Goal: Task Accomplishment & Management: Manage account settings

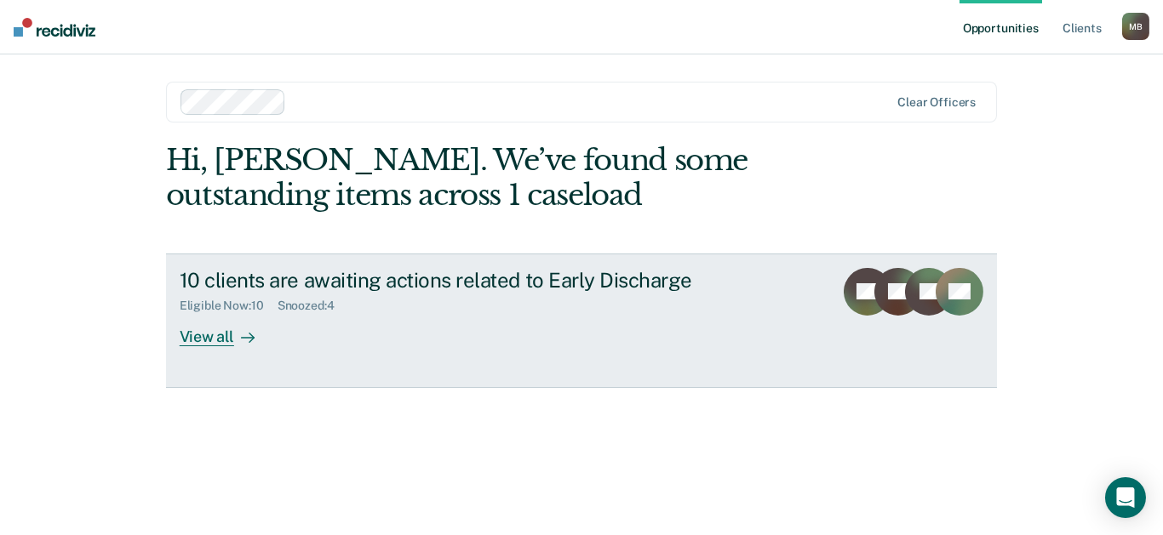
click at [229, 341] on div "View all" at bounding box center [227, 329] width 95 height 33
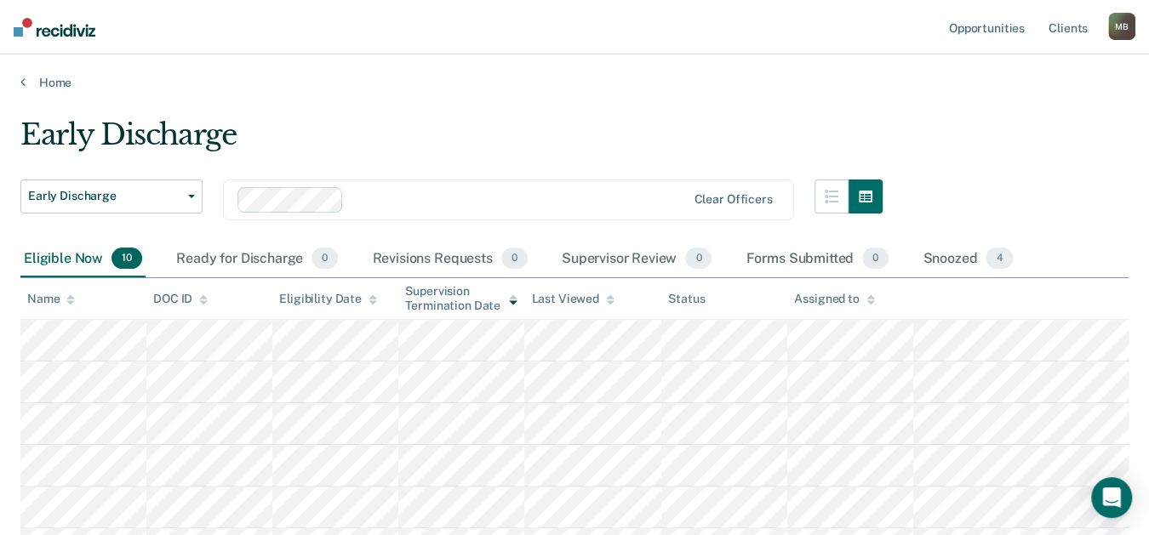
scroll to position [283, 0]
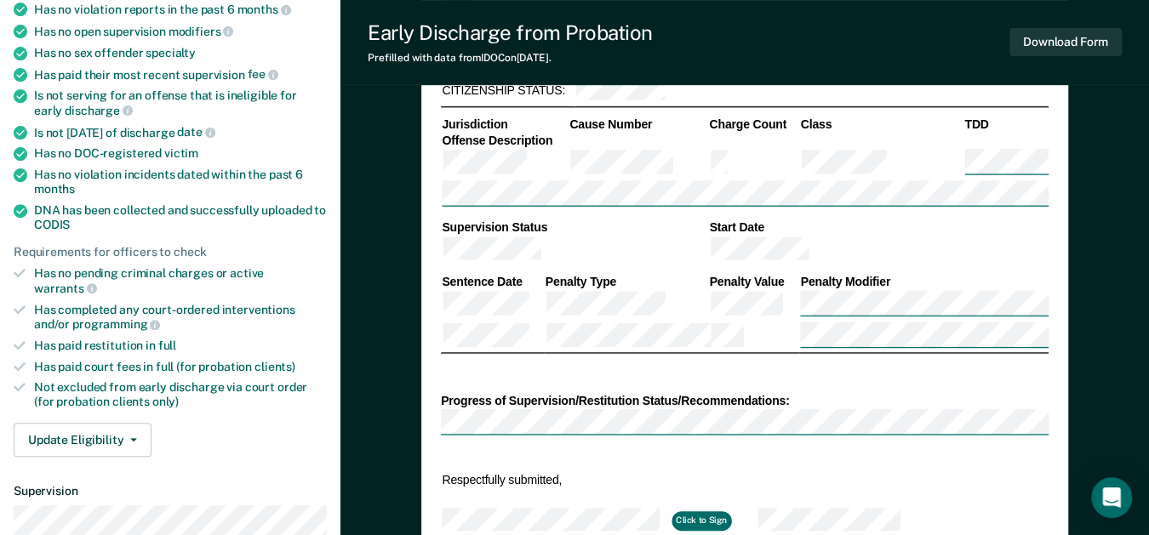
scroll to position [378, 0]
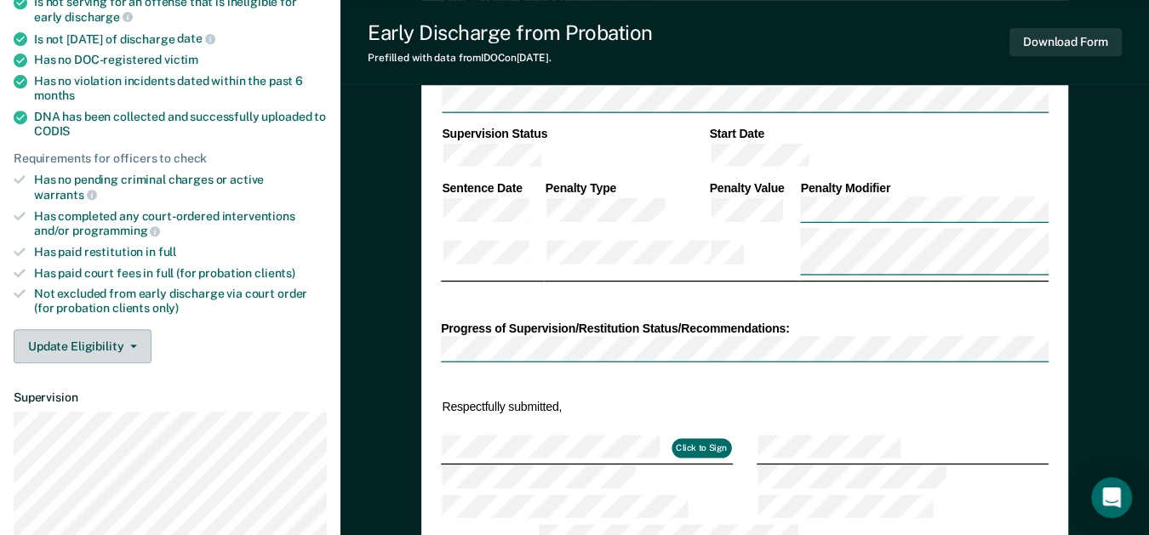
click at [94, 329] on button "Update Eligibility" at bounding box center [83, 346] width 138 height 34
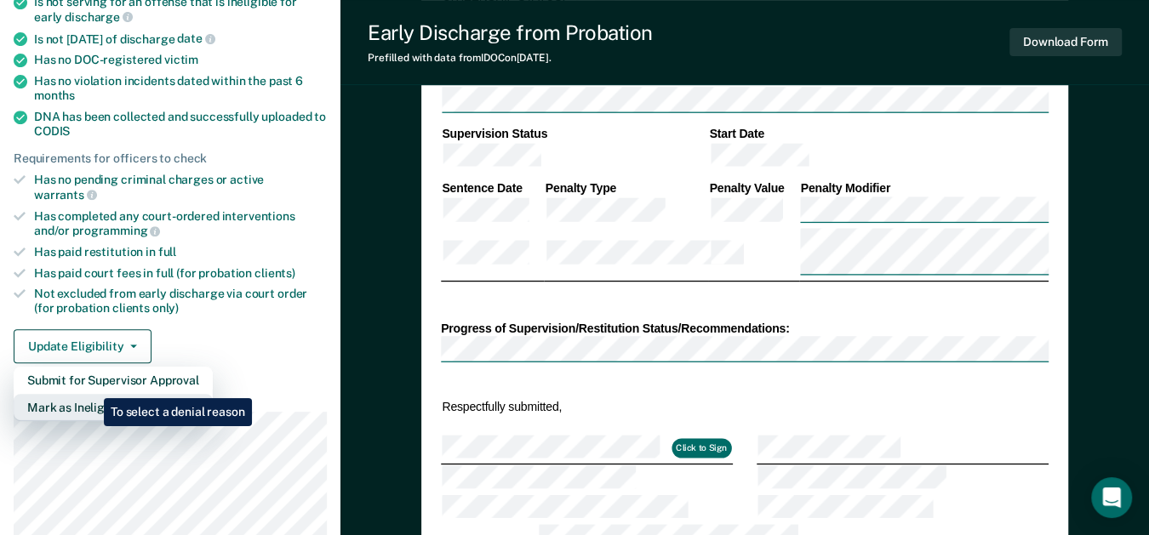
click at [91, 394] on button "Mark as Ineligible" at bounding box center [113, 407] width 199 height 27
type textarea "x"
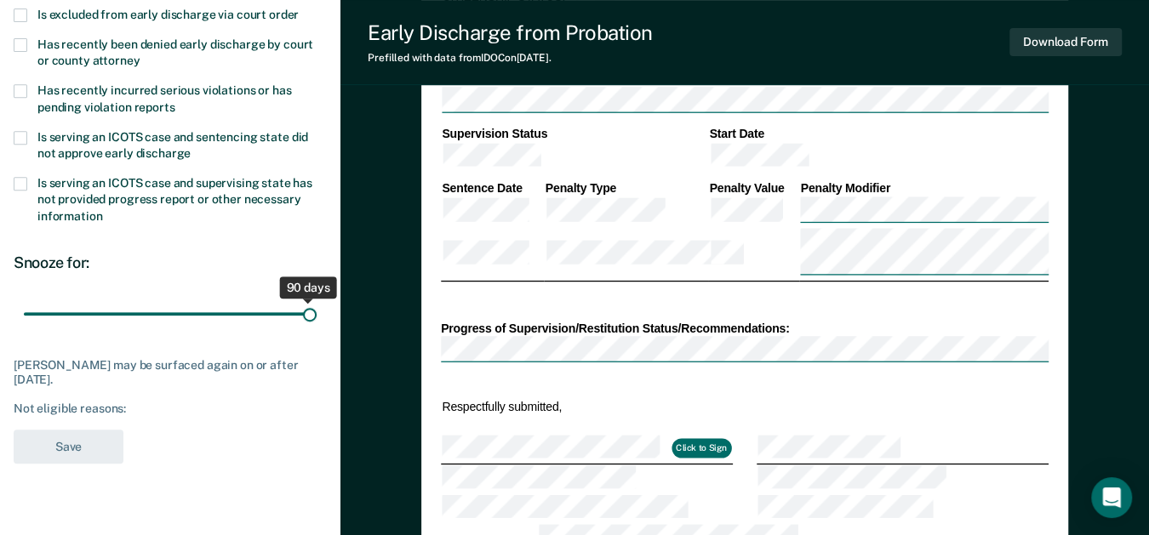
drag, startPoint x: 121, startPoint y: 310, endPoint x: 323, endPoint y: 331, distance: 203.7
click at [317, 329] on input "range" at bounding box center [170, 314] width 293 height 30
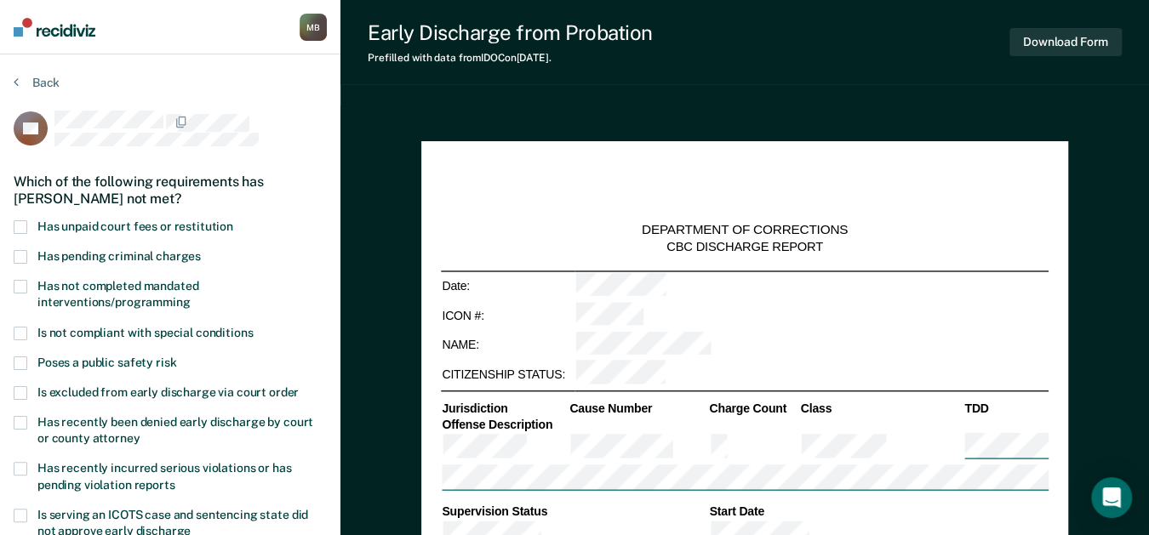
click at [27, 226] on label "Has unpaid court fees or restitution" at bounding box center [170, 228] width 313 height 16
click at [233, 220] on input "Has unpaid court fees or restitution" at bounding box center [233, 220] width 0 height 0
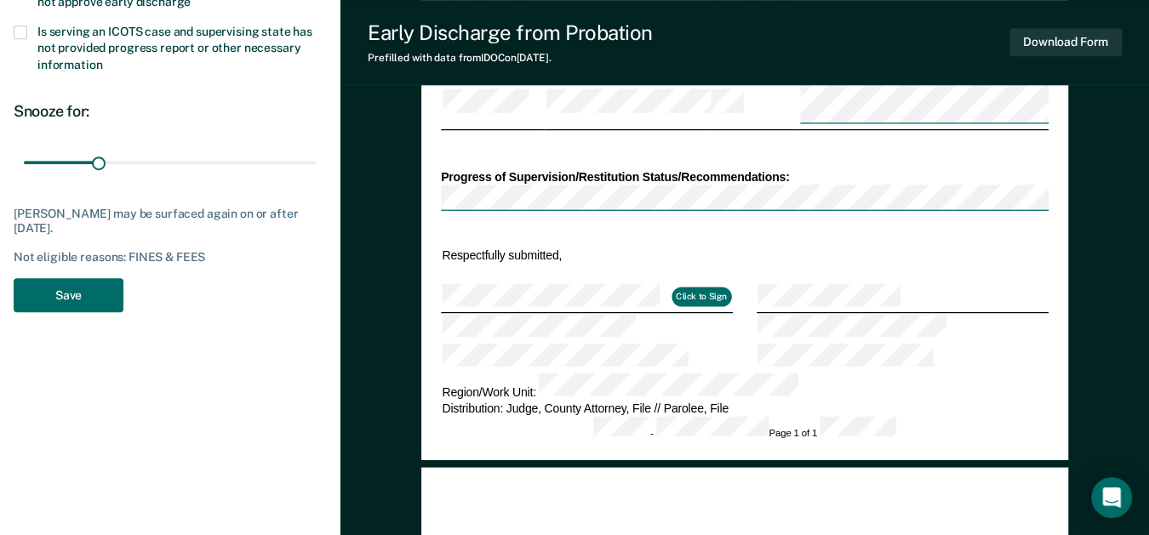
scroll to position [472, 0]
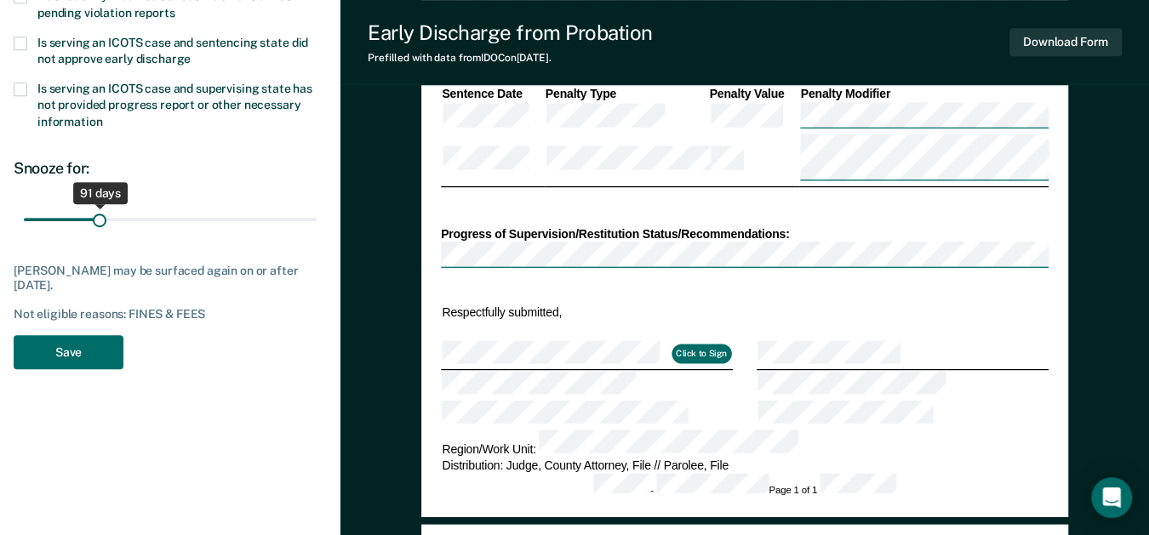
type input "90"
drag, startPoint x: 103, startPoint y: 214, endPoint x: 99, endPoint y: 226, distance: 12.7
click at [99, 226] on input "range" at bounding box center [170, 219] width 293 height 30
click at [80, 350] on button "Save" at bounding box center [69, 352] width 110 height 35
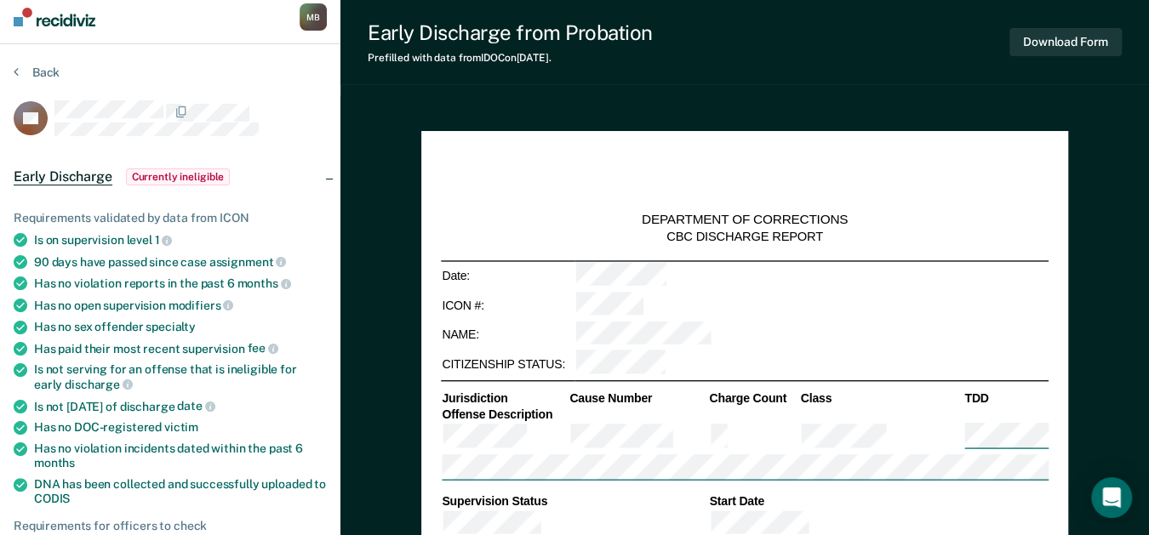
scroll to position [0, 0]
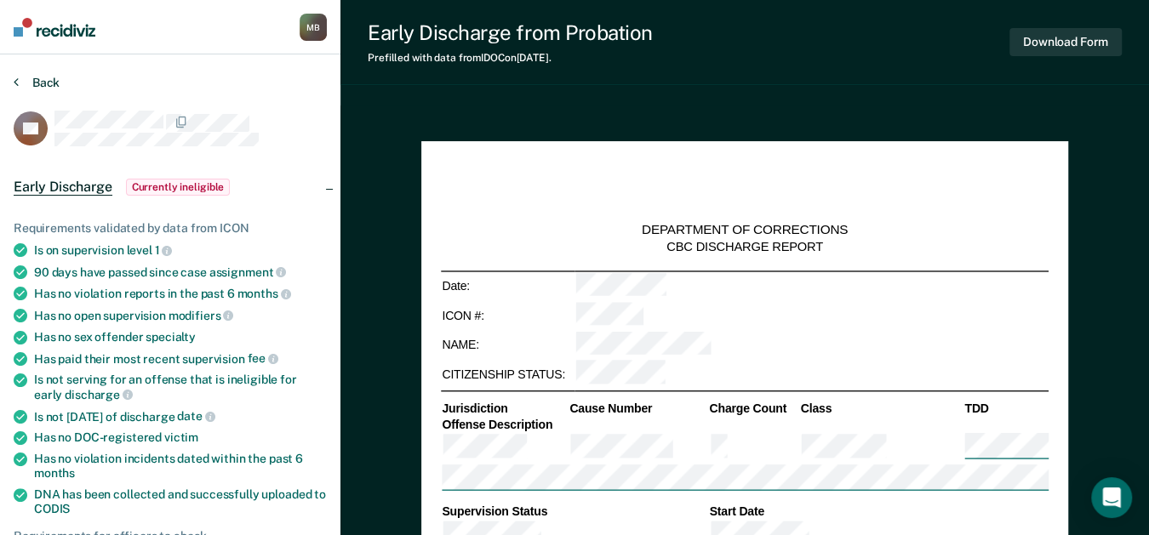
click at [16, 79] on icon at bounding box center [16, 82] width 5 height 14
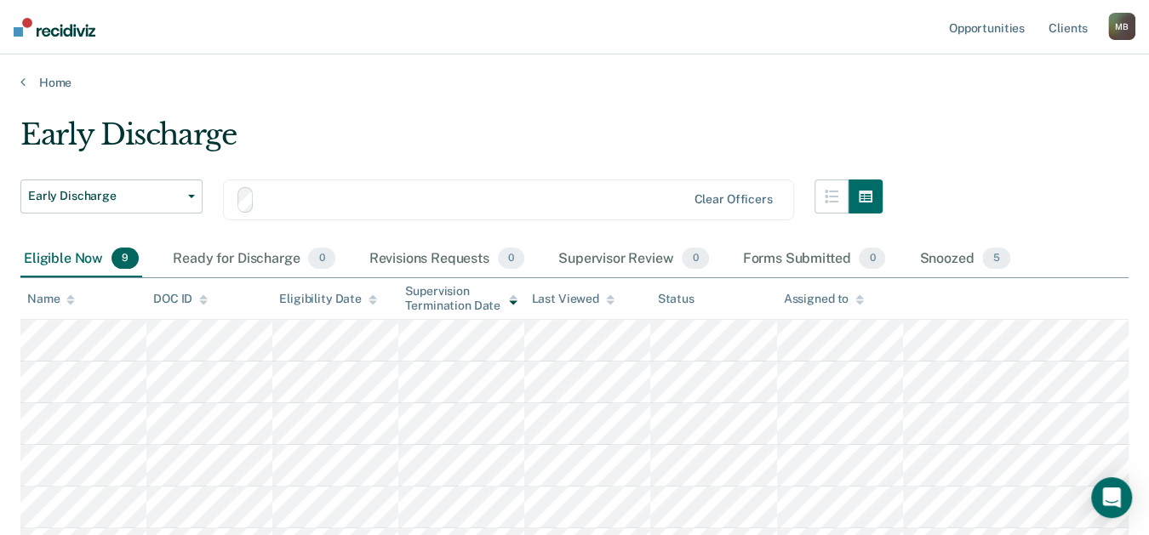
scroll to position [280, 0]
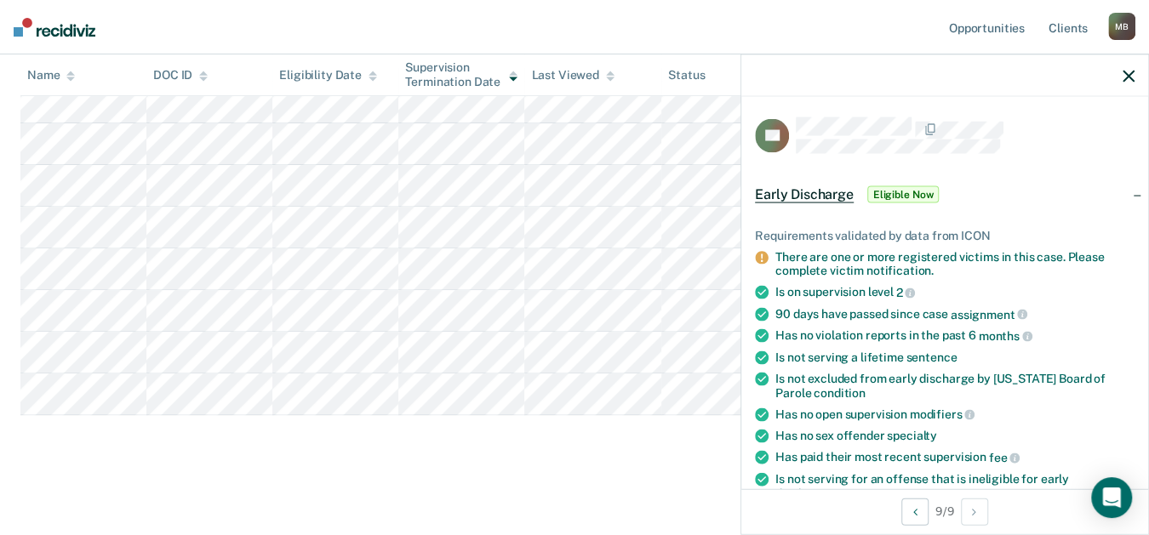
click at [1123, 71] on icon "button" at bounding box center [1129, 76] width 12 height 12
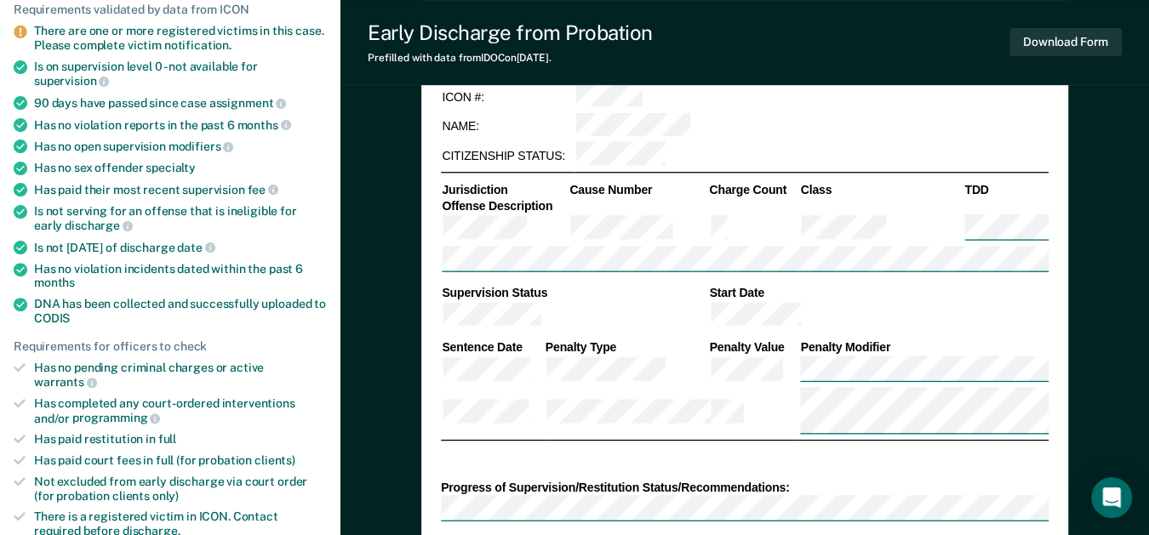
scroll to position [283, 0]
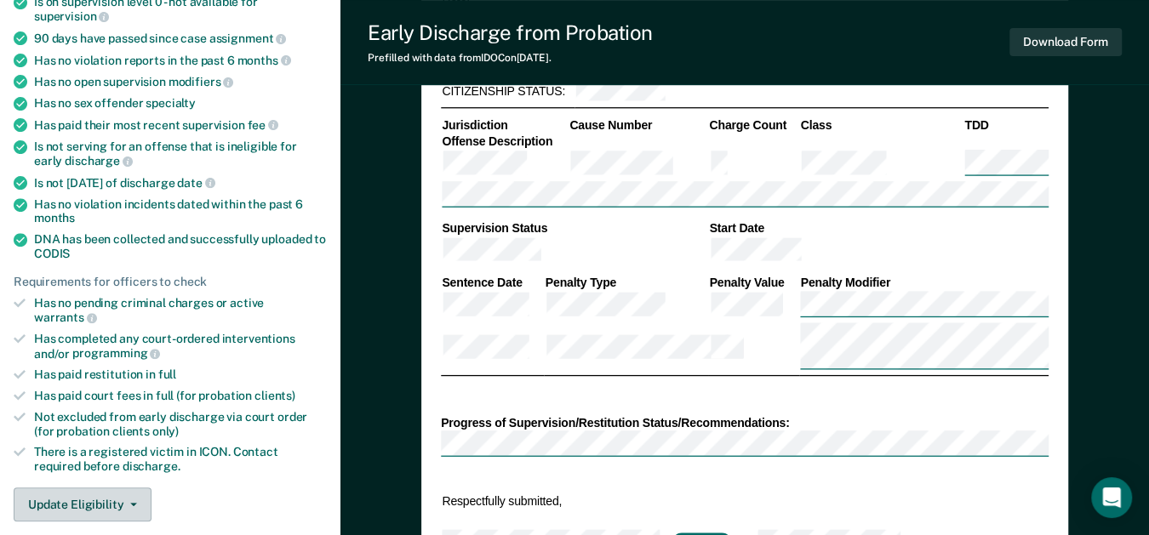
click at [97, 492] on button "Update Eligibility" at bounding box center [83, 505] width 138 height 34
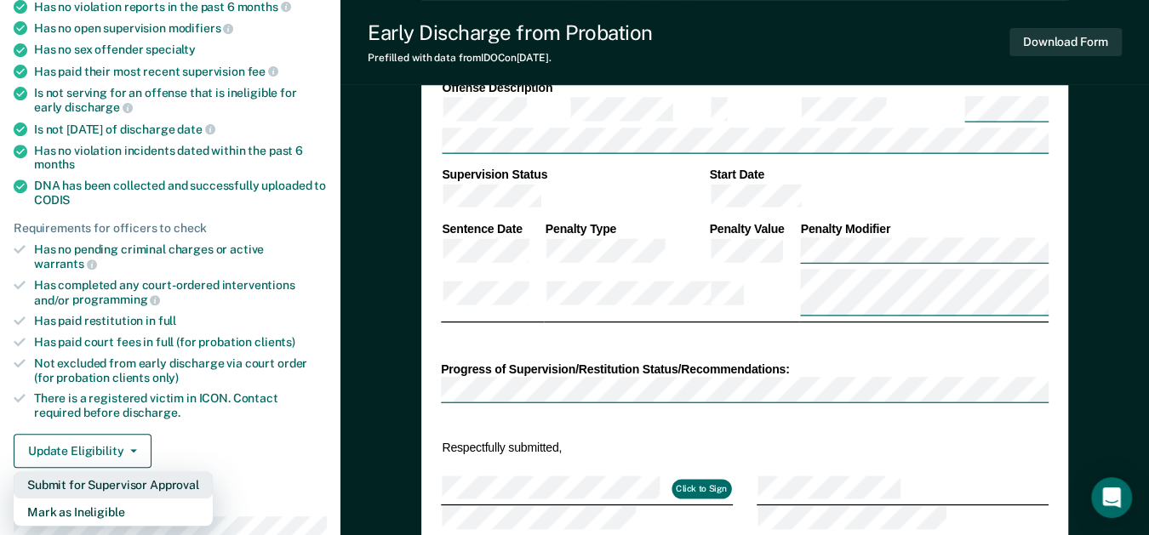
scroll to position [378, 0]
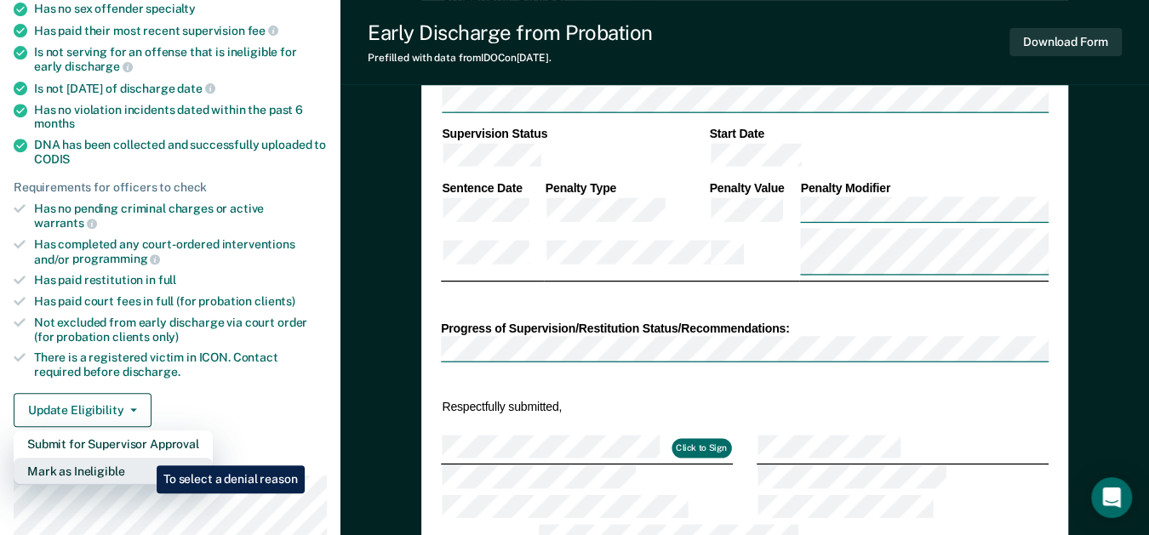
click at [144, 458] on button "Mark as Ineligible" at bounding box center [113, 471] width 199 height 27
type textarea "x"
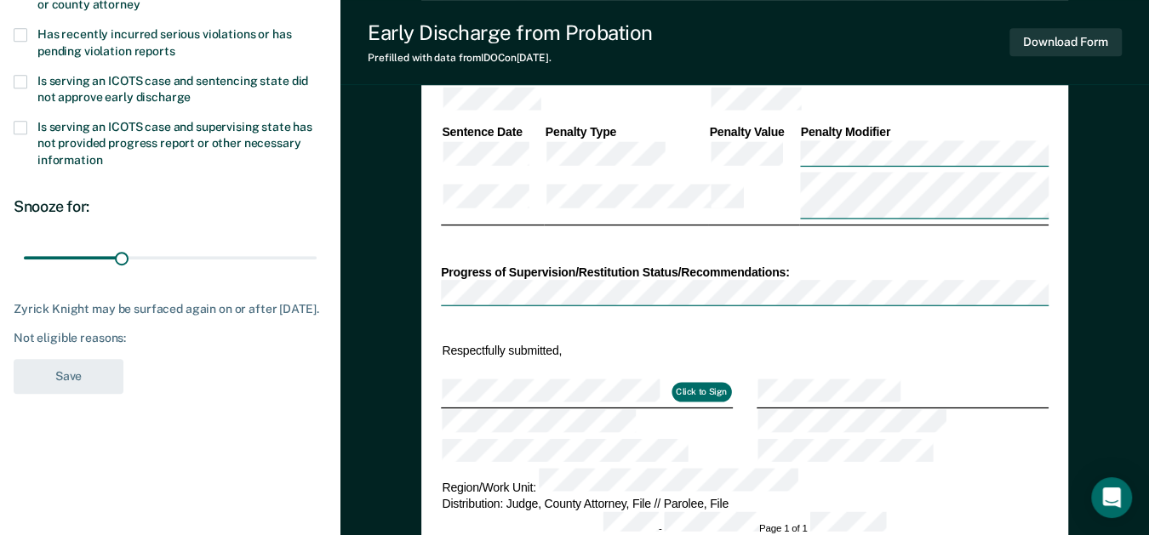
scroll to position [472, 0]
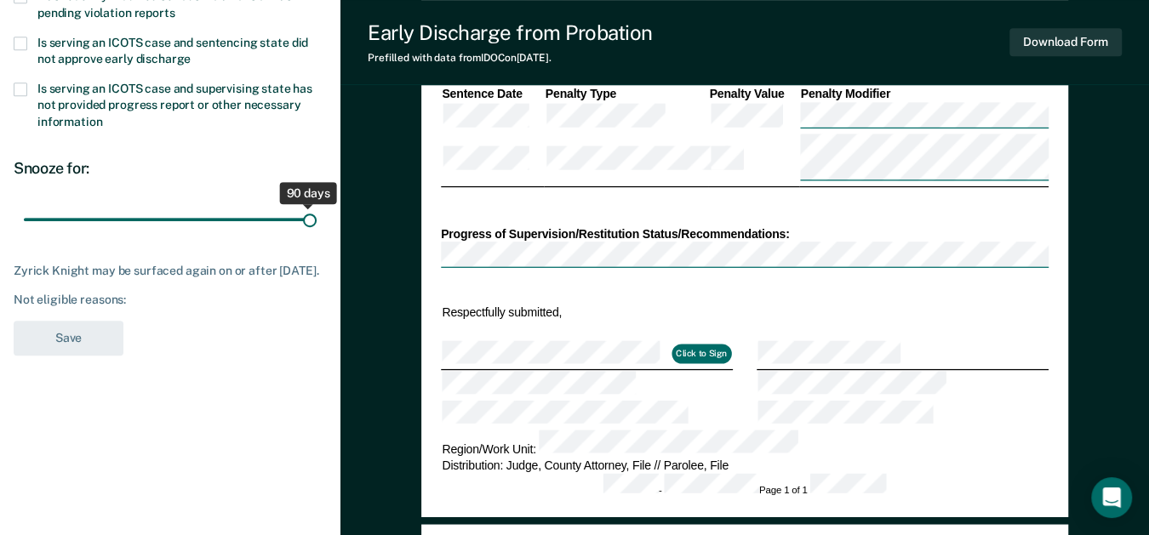
drag, startPoint x: 121, startPoint y: 215, endPoint x: 310, endPoint y: 218, distance: 189.0
type input "90"
click at [310, 218] on input "range" at bounding box center [170, 219] width 293 height 30
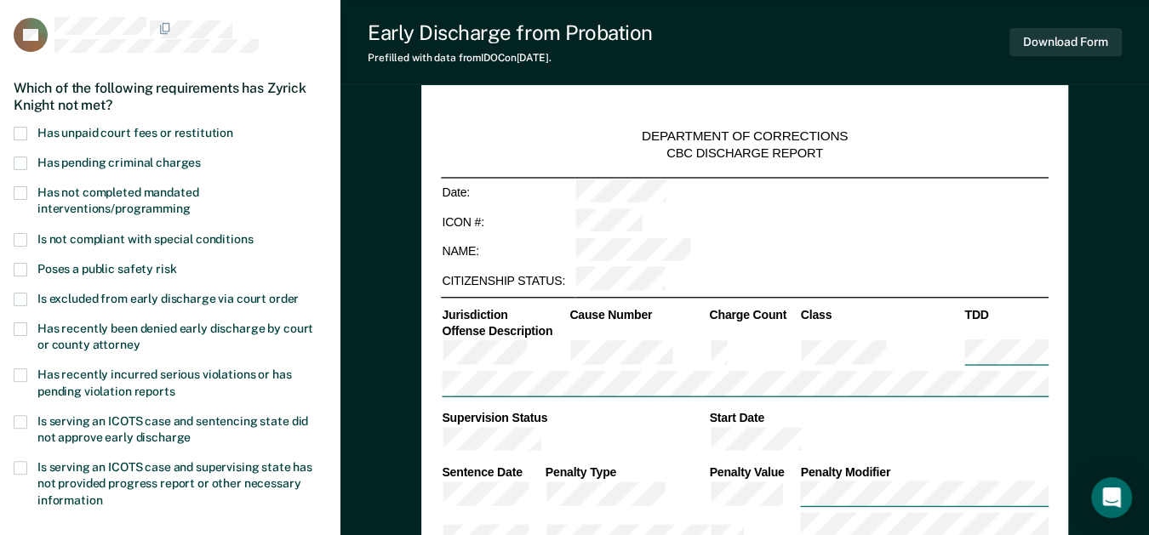
scroll to position [0, 0]
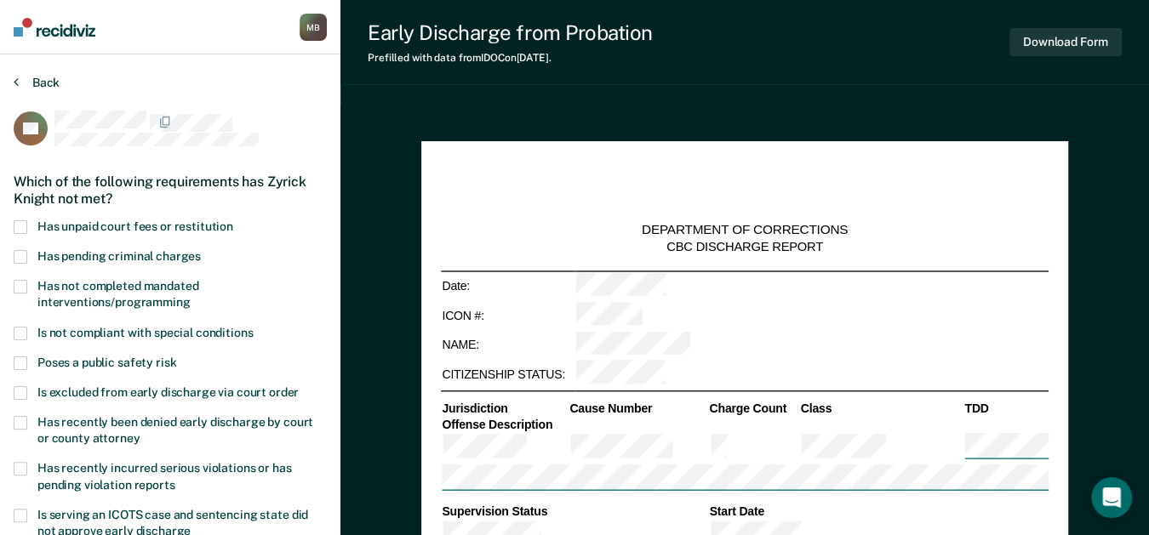
click at [32, 85] on button "Back" at bounding box center [37, 82] width 46 height 15
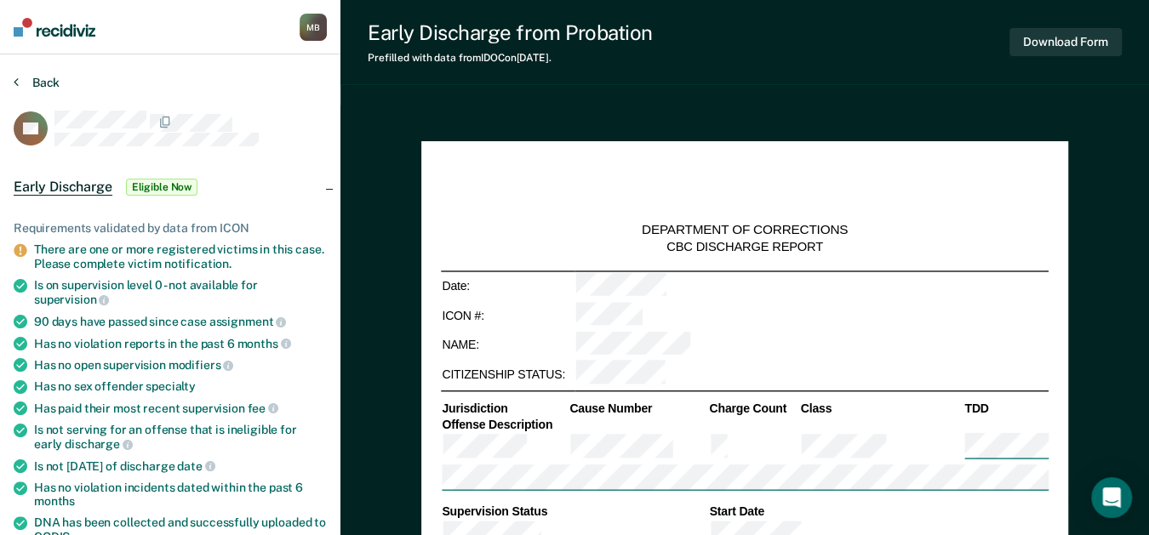
click at [22, 86] on button "Back" at bounding box center [37, 82] width 46 height 15
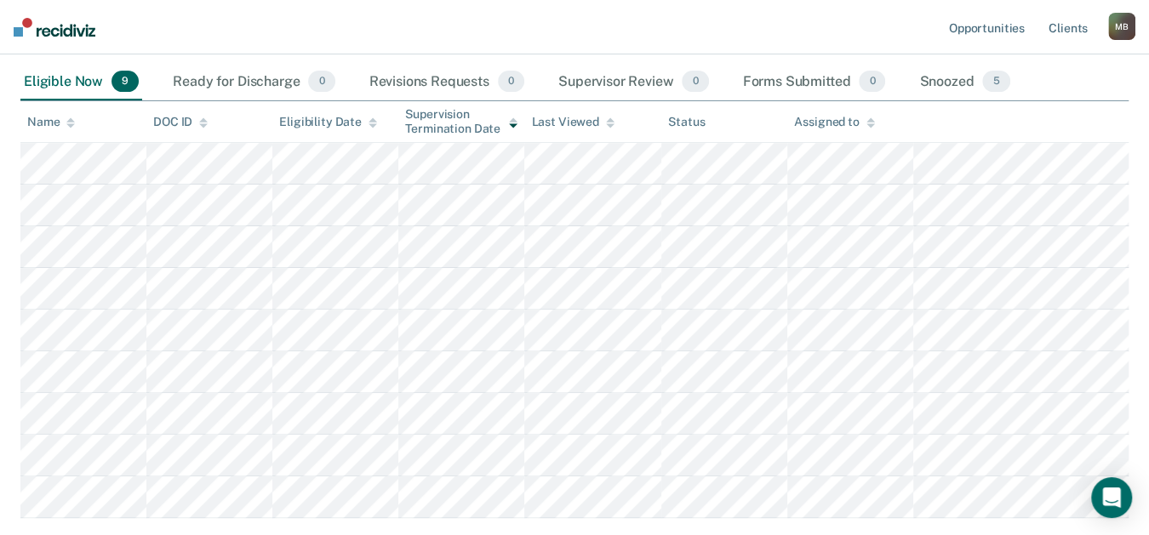
scroll to position [92, 0]
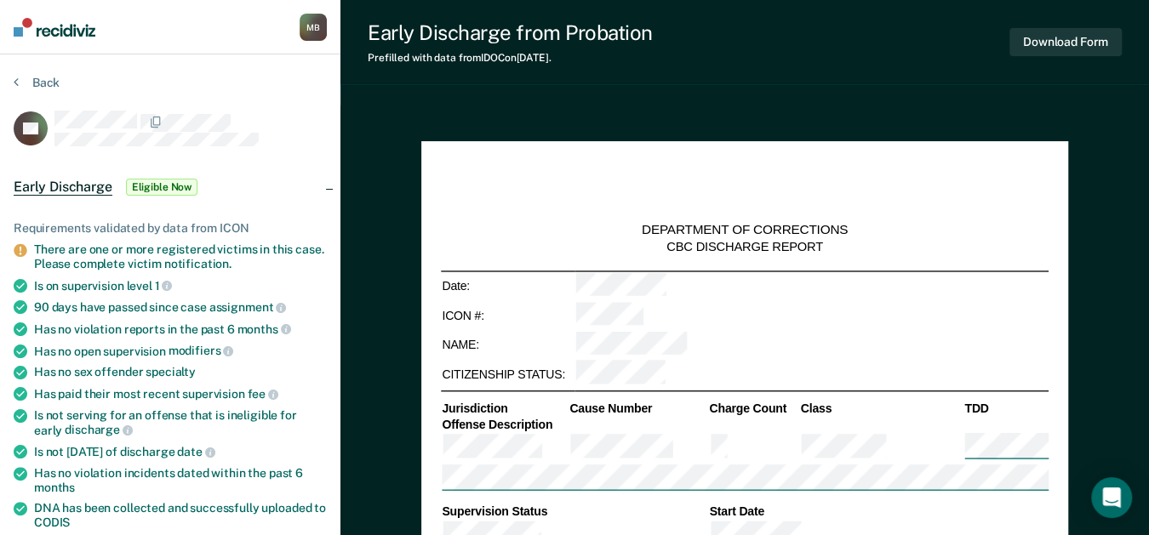
type textarea "x"
